Goal: Information Seeking & Learning: Learn about a topic

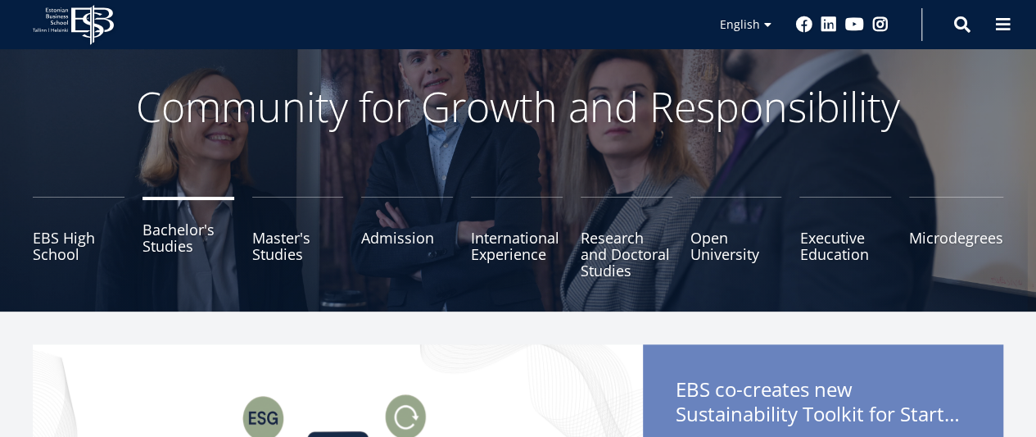
click at [175, 242] on link "Bachelor's Studies" at bounding box center [189, 238] width 92 height 82
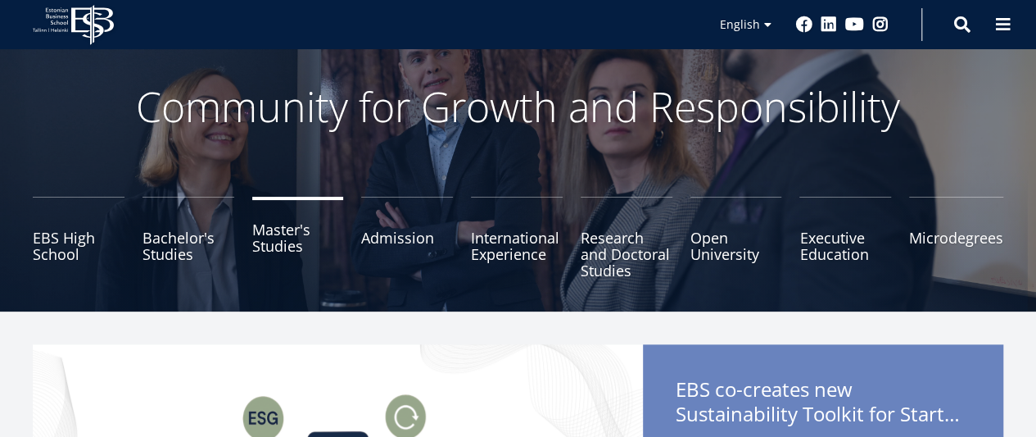
click at [282, 227] on link "Master's Studies" at bounding box center [298, 238] width 92 height 82
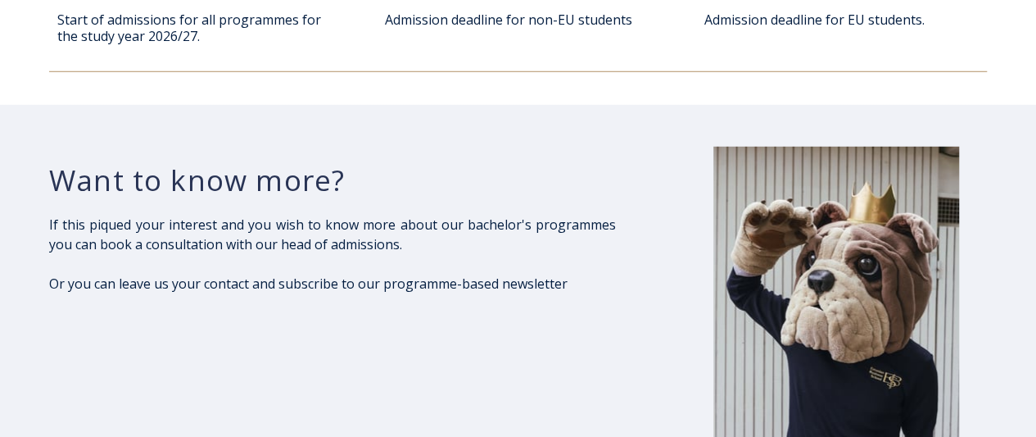
scroll to position [2212, 0]
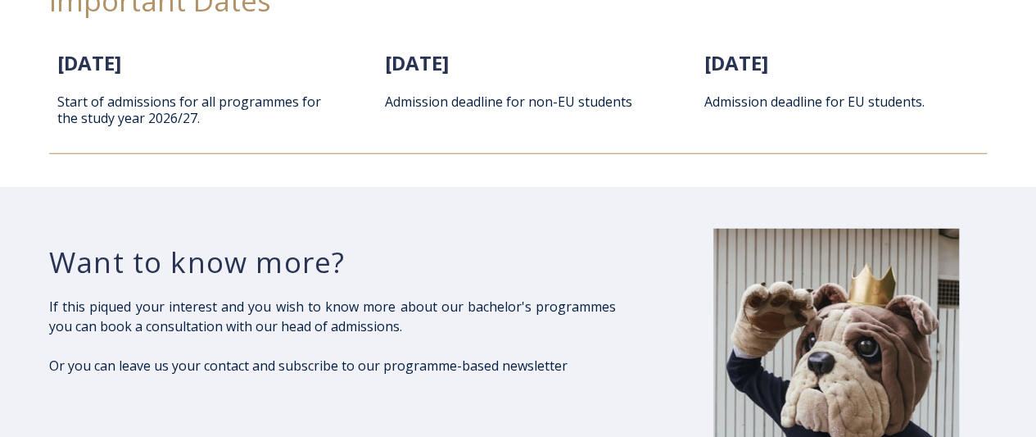
drag, startPoint x: 639, startPoint y: 218, endPoint x: 553, endPoint y: 122, distance: 128.8
click at [553, 122] on div "1. February 2026 Start of admissions for all programmes for the study year 2026…" at bounding box center [518, 97] width 938 height 111
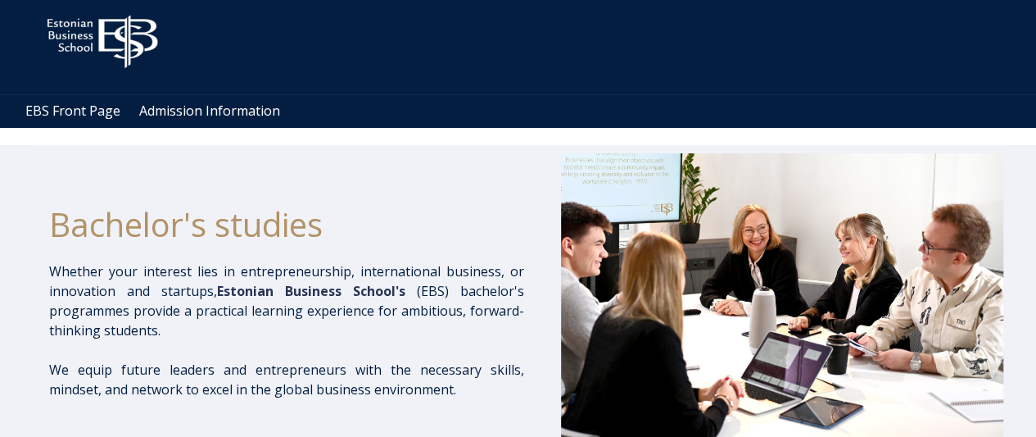
scroll to position [0, 0]
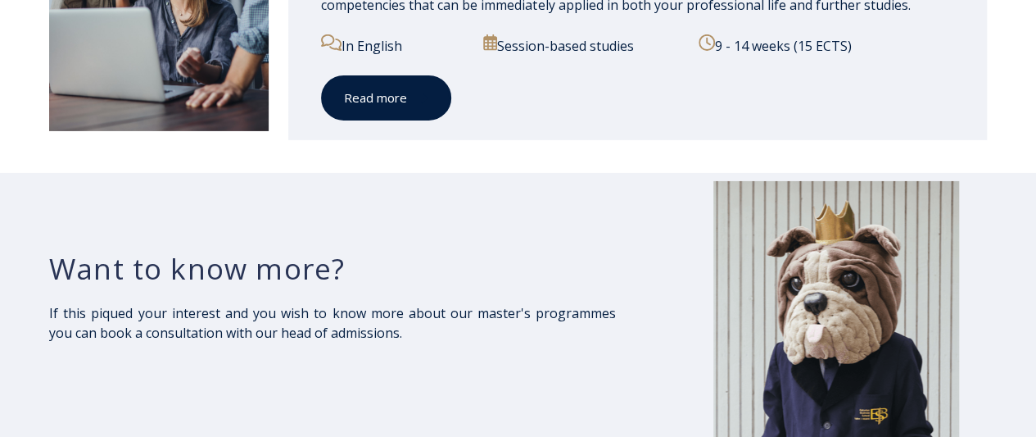
scroll to position [2703, 0]
click at [399, 106] on link "Read more" at bounding box center [386, 97] width 130 height 45
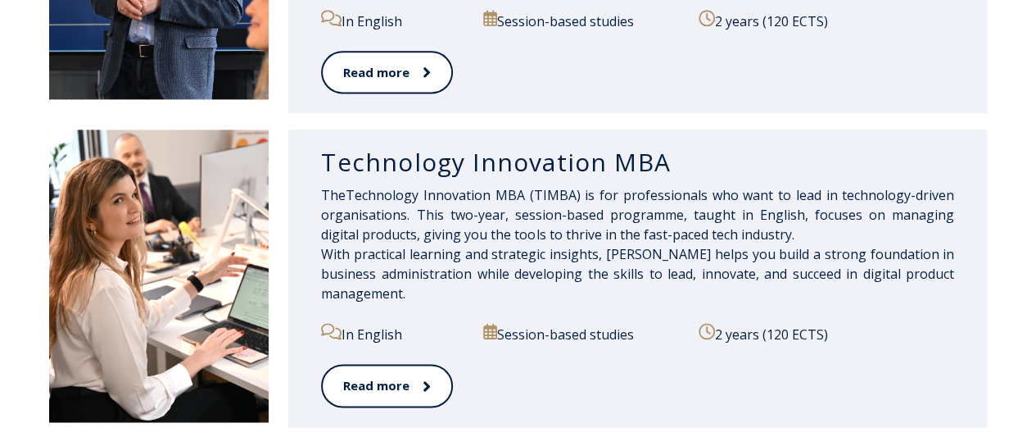
scroll to position [1062, 0]
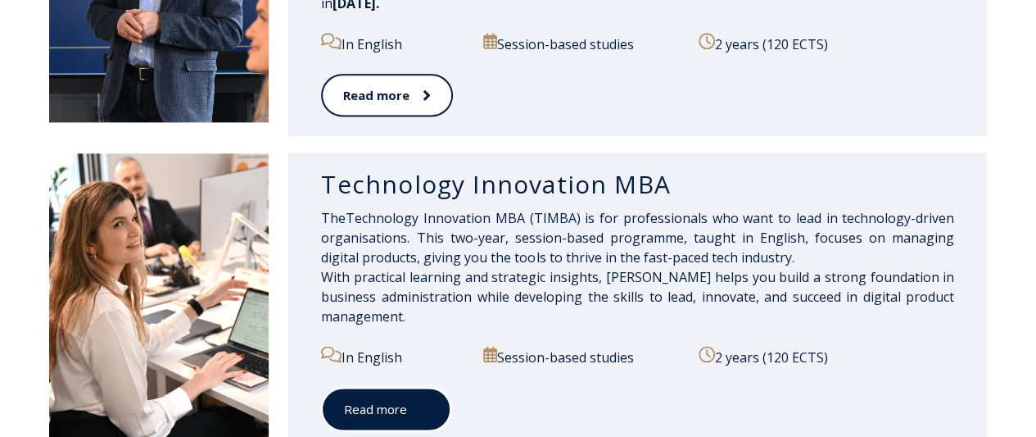
click at [382, 415] on link "Read more" at bounding box center [386, 409] width 130 height 45
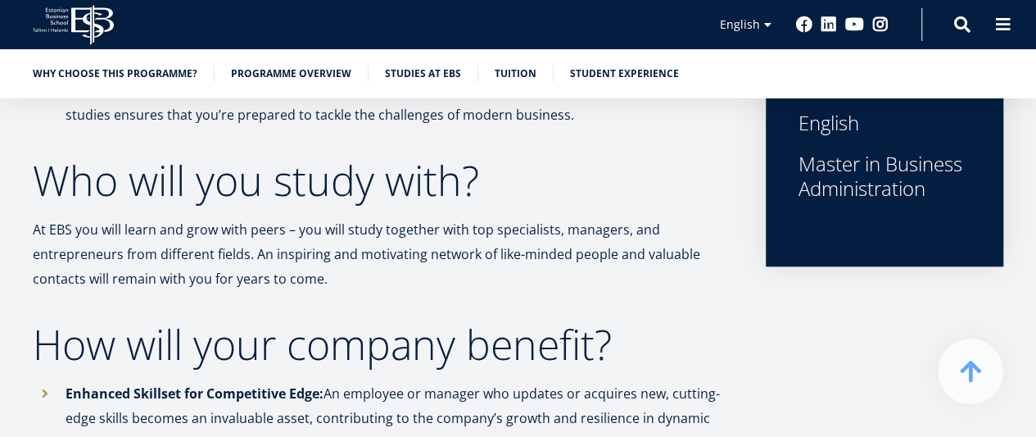
scroll to position [819, 0]
